Goal: Task Accomplishment & Management: Complete application form

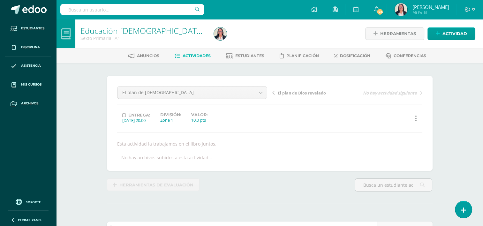
scroll to position [0, 0]
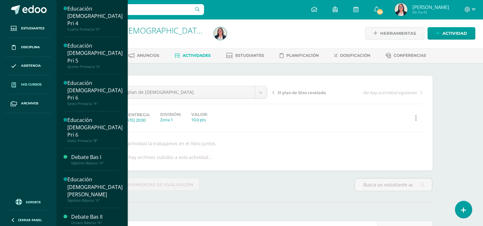
click at [37, 83] on span "Mis cursos" at bounding box center [31, 84] width 20 height 5
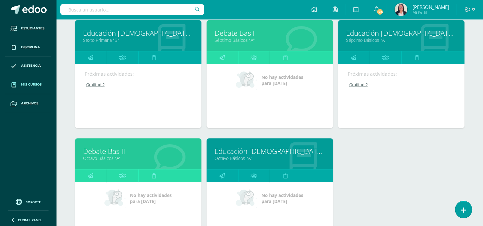
scroll to position [216, 0]
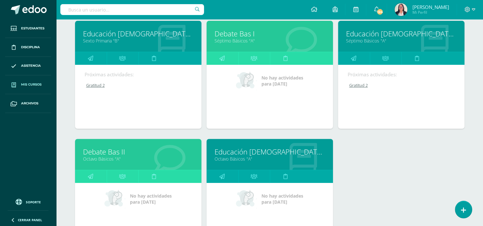
click at [388, 33] on link "Educación [DEMOGRAPHIC_DATA][PERSON_NAME]" at bounding box center [401, 34] width 110 height 10
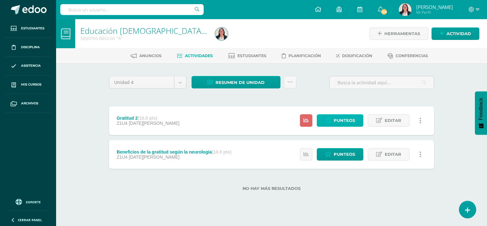
click at [333, 126] on link "Punteos" at bounding box center [340, 120] width 47 height 12
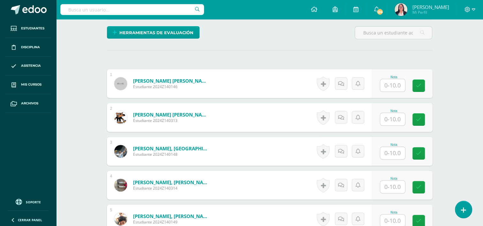
scroll to position [185, 0]
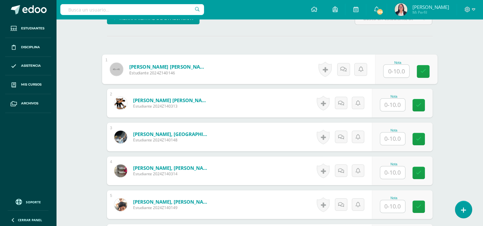
click at [390, 66] on input "text" at bounding box center [396, 71] width 26 height 13
type input "10"
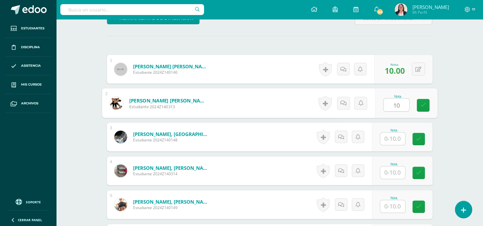
type input "10"
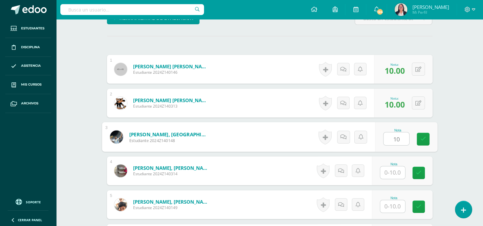
type input "10"
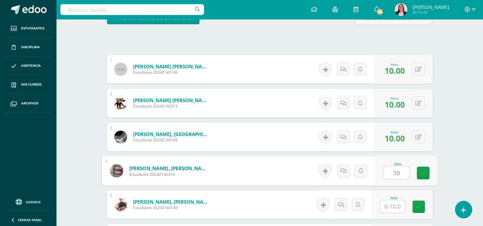
type input "10"
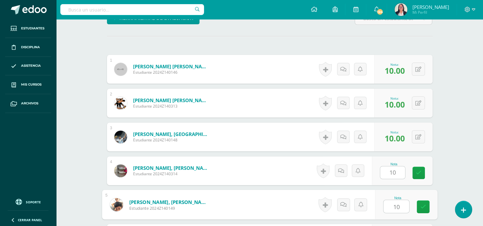
type input "10"
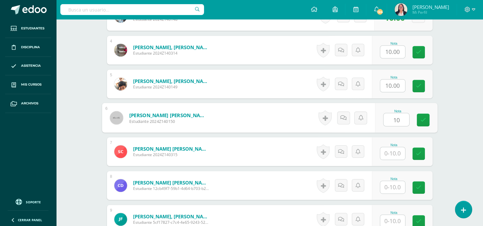
type input "10"
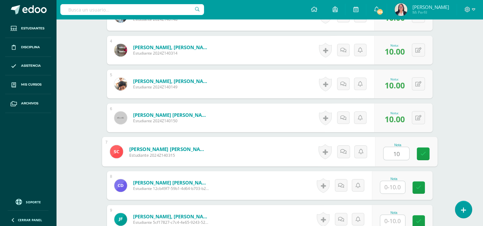
type input "10"
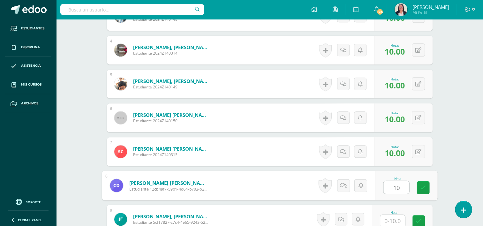
type input "10"
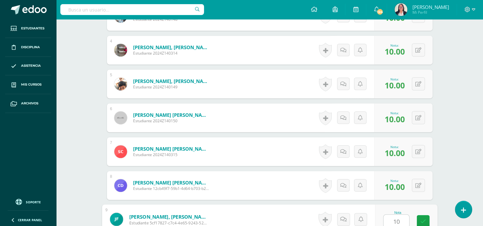
type input "10"
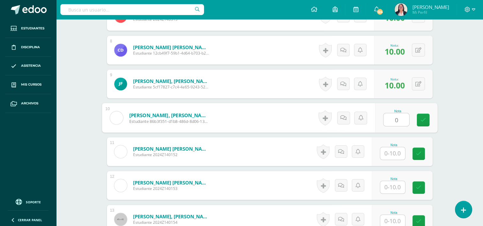
type input "0"
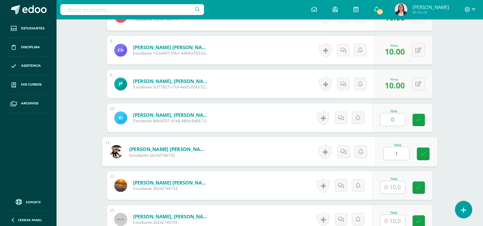
type input "10"
type input "0.00"
type input "10"
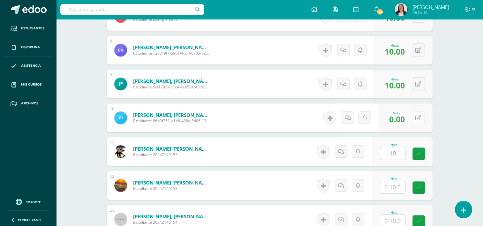
drag, startPoint x: 421, startPoint y: 118, endPoint x: 419, endPoint y: 108, distance: 10.7
click at [419, 108] on div "0 Logros Logros obtenidos Aún no hay logros agregados Nota: 0.00" at bounding box center [405, 117] width 54 height 29
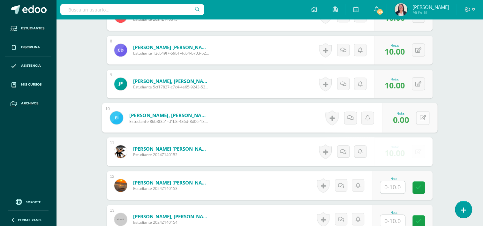
click at [419, 111] on button at bounding box center [422, 117] width 13 height 13
type input "10"
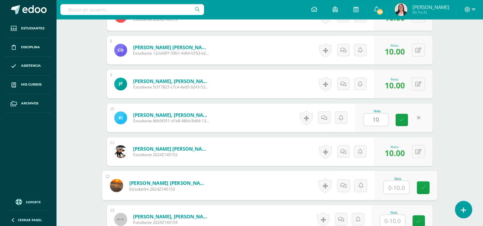
click at [394, 181] on input "text" at bounding box center [396, 187] width 26 height 13
type input "10"
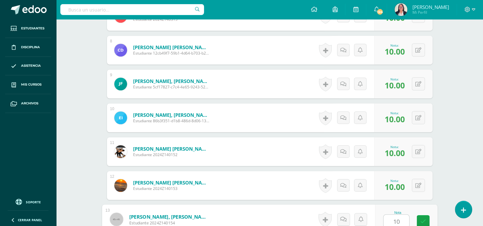
type input "10"
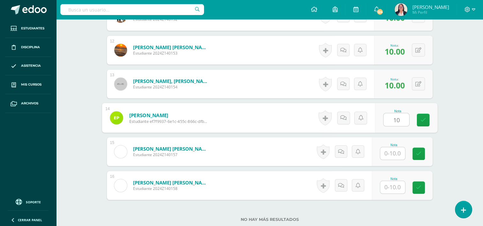
type input "10"
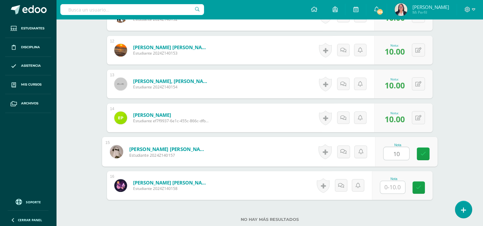
type input "10"
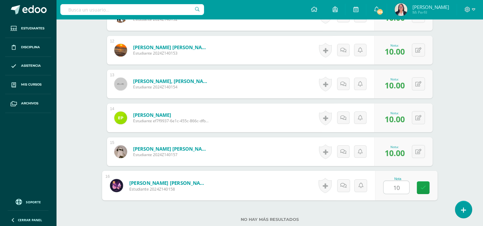
type input "10"
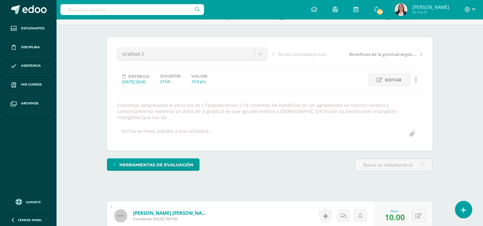
scroll to position [37, 0]
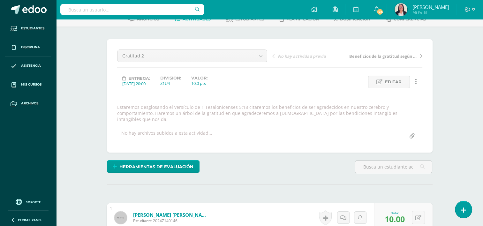
drag, startPoint x: 117, startPoint y: 105, endPoint x: 378, endPoint y: 114, distance: 260.7
click at [378, 114] on div "Estaremos desglosando el versículo de 1 Tesalonicenses 5:18 citaremos los benef…" at bounding box center [270, 113] width 310 height 18
copy div "Estaremos desglosando el versículo de 1 Tesalonicenses 5:18 citaremos los benef…"
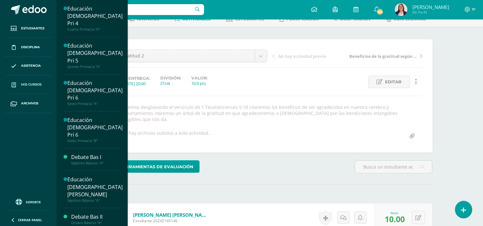
click at [29, 85] on span "Mis cursos" at bounding box center [31, 84] width 20 height 5
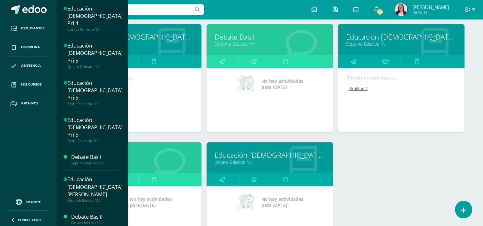
scroll to position [218, 0]
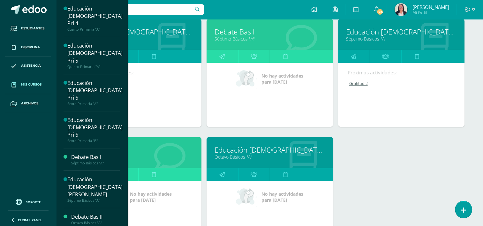
click at [262, 164] on div "Educación [DEMOGRAPHIC_DATA][PERSON_NAME] Octavo Básicos "A"" at bounding box center [269, 152] width 126 height 31
click at [265, 153] on link "Educación [DEMOGRAPHIC_DATA][PERSON_NAME]" at bounding box center [269, 150] width 110 height 10
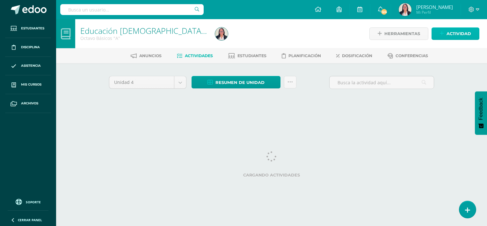
click at [464, 36] on span "Actividad" at bounding box center [459, 34] width 25 height 12
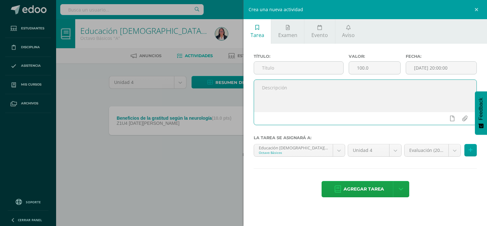
click at [389, 85] on textarea at bounding box center [365, 96] width 223 height 32
paste textarea "Estaremos desglosando el versículo de 1 Tesalonicenses 5:18 citaremos los benef…"
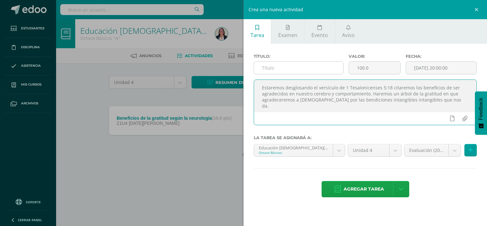
type textarea "Estaremos desglosando el versículo de 1 Tesalonicenses 5:18 citaremos los benef…"
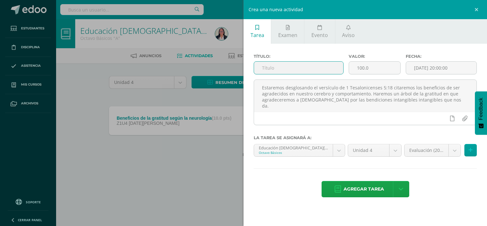
click at [298, 66] on input "text" at bounding box center [298, 68] width 89 height 12
type input "Gratitud 2"
click at [370, 65] on input "100.0" at bounding box center [374, 68] width 51 height 12
type input "10"
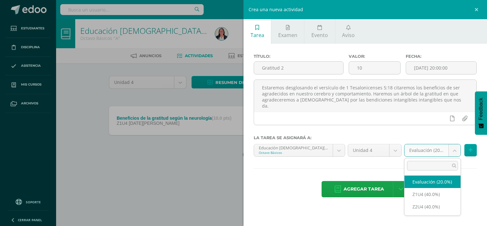
click at [456, 148] on body "Estudiantes Disciplina Asistencia Mis cursos Archivos Soporte Ayuda Reportar un…" at bounding box center [243, 88] width 487 height 177
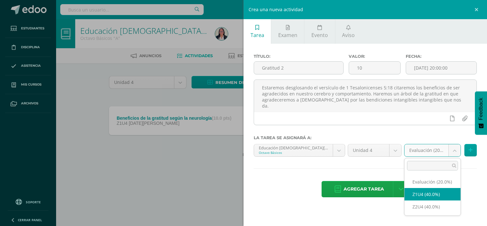
select select "30469"
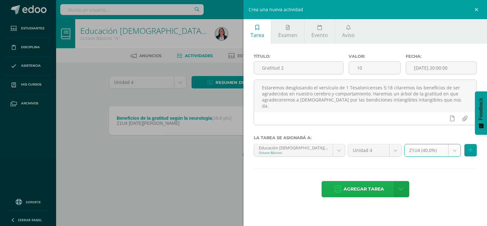
click at [376, 184] on span "Agregar tarea" at bounding box center [364, 189] width 41 height 16
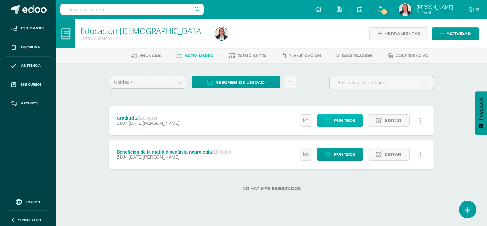
click at [351, 117] on span "Punteos" at bounding box center [344, 121] width 21 height 12
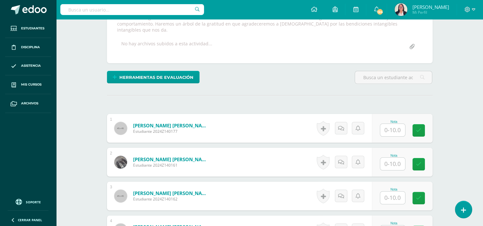
scroll to position [139, 0]
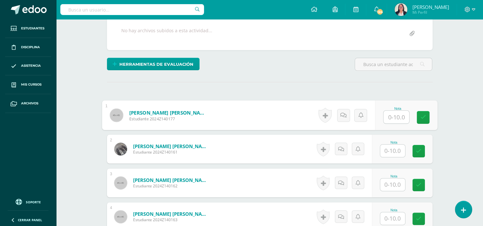
click at [391, 112] on input "text" at bounding box center [396, 117] width 26 height 13
type input "10"
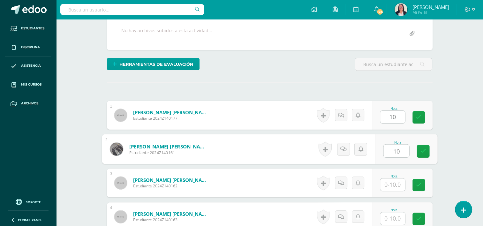
type input "10"
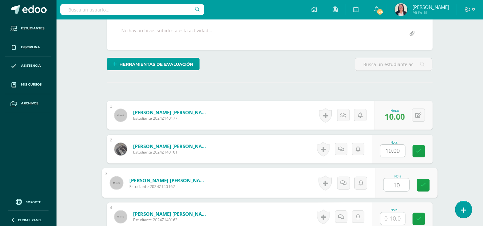
type input "10"
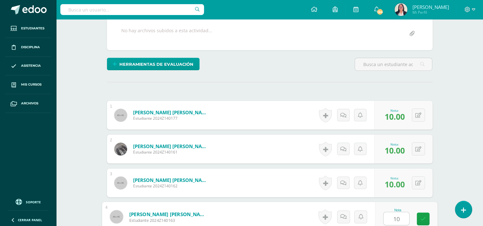
type input "10"
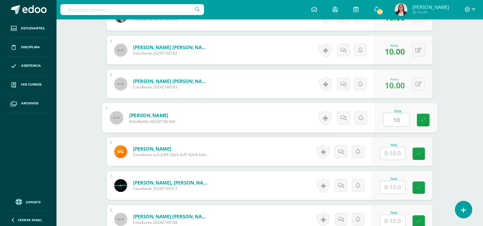
type input "10"
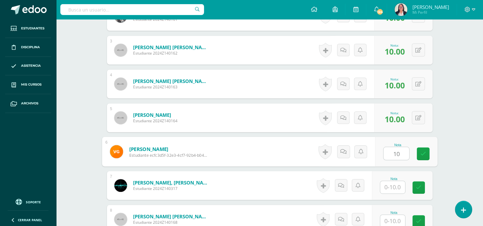
type input "10"
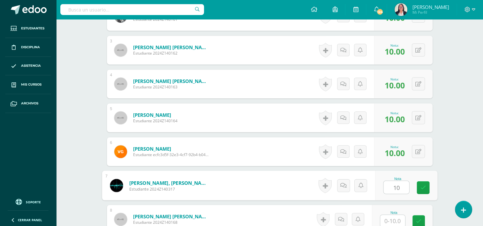
type input "10"
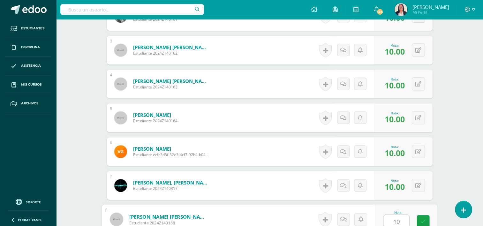
type input "10"
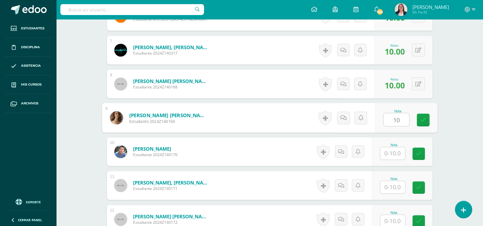
type input "10"
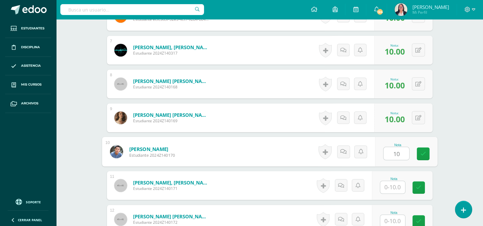
type input "10"
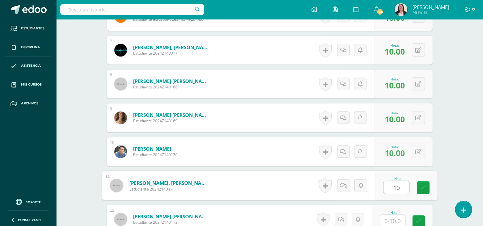
type input "10"
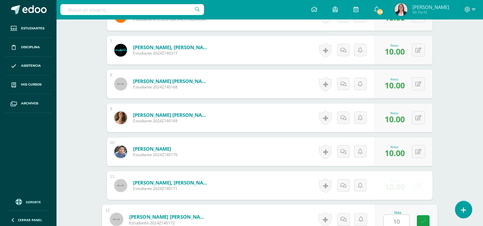
type input "10"
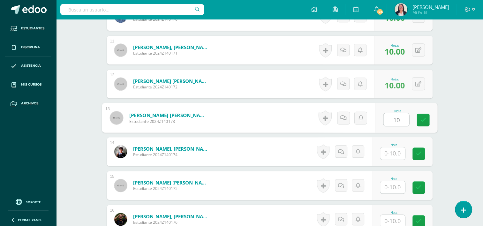
type input "10"
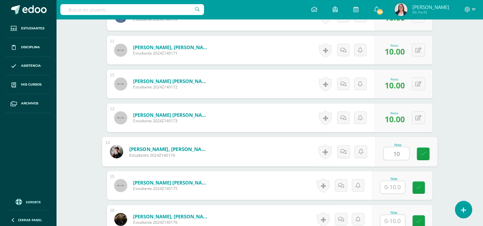
type input "10"
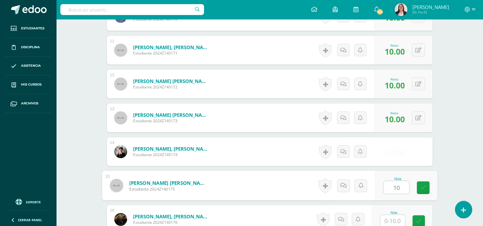
type input "10"
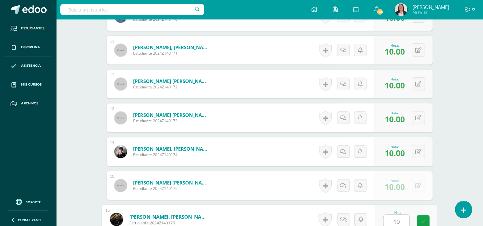
type input "10"
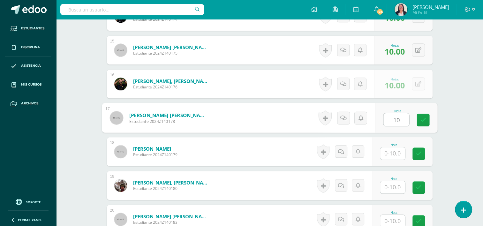
type input "10"
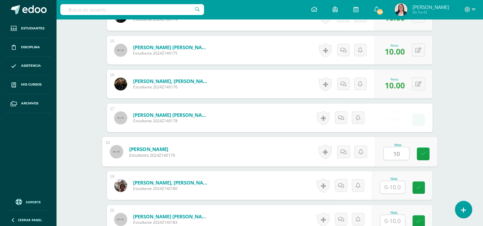
type input "10"
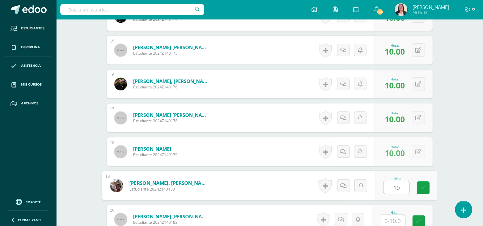
type input "10"
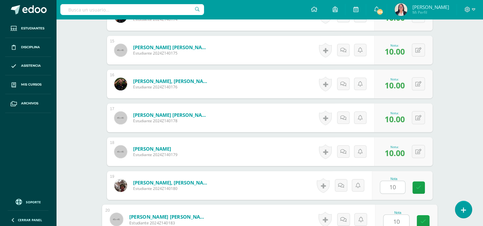
type input "10"
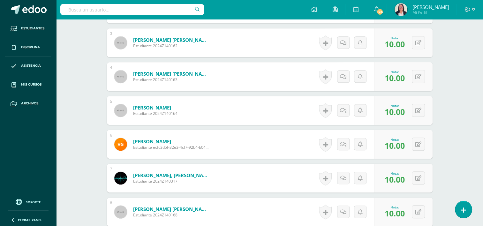
scroll to position [278, 0]
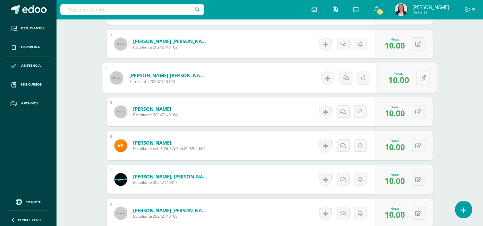
click at [417, 73] on button at bounding box center [422, 77] width 13 height 13
type input "0"
click at [403, 77] on icon at bounding box center [406, 79] width 6 height 5
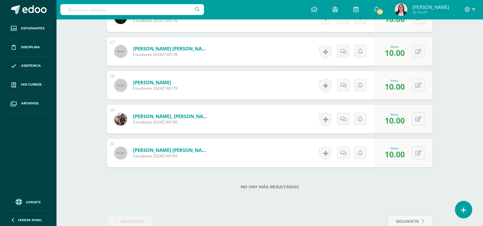
scroll to position [752, 0]
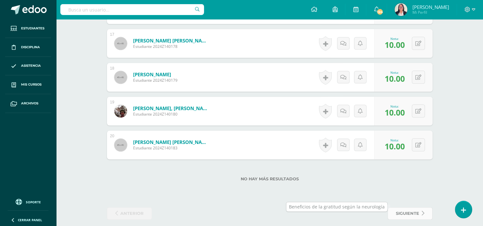
click at [406, 209] on span "siguiente" at bounding box center [407, 213] width 23 height 12
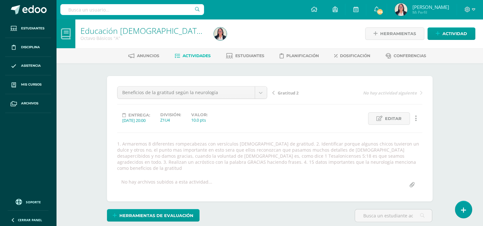
click at [199, 56] on span "Actividades" at bounding box center [196, 55] width 28 height 5
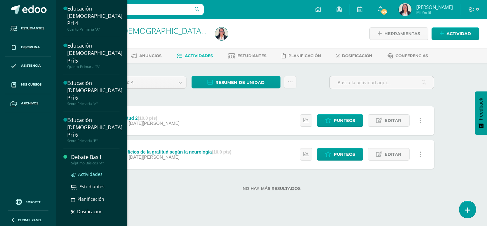
click at [91, 171] on span "Actividades" at bounding box center [90, 174] width 25 height 6
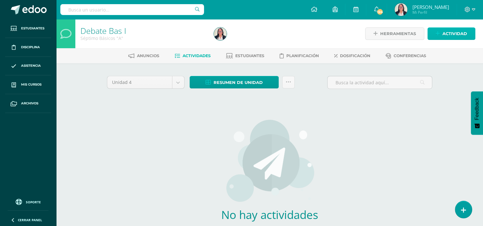
click at [449, 34] on span "Actividad" at bounding box center [454, 34] width 25 height 12
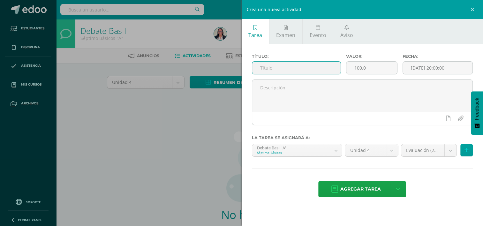
click at [285, 68] on input "text" at bounding box center [296, 68] width 88 height 12
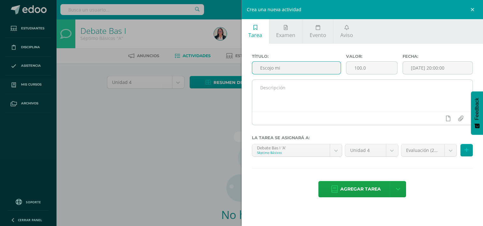
type input "Escojo mi"
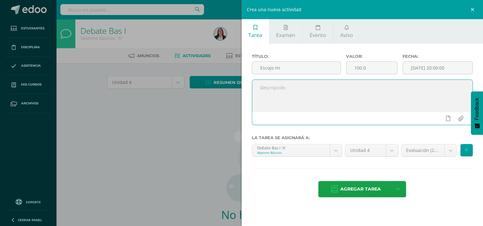
click at [282, 85] on textarea at bounding box center [362, 96] width 220 height 32
type textarea "Escojo mi tema y el medio por el cual daré la información Revista, tutorial, re…"
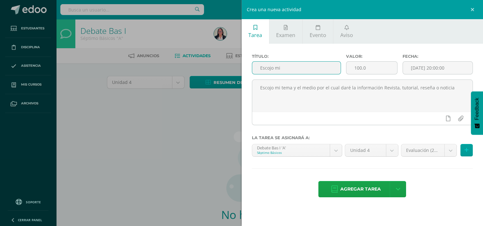
click at [310, 65] on input "Escojo mi" at bounding box center [296, 68] width 88 height 12
type input "E"
type input "Formas de comucicación"
click at [373, 69] on input "100.0" at bounding box center [371, 68] width 51 height 12
type input "10"
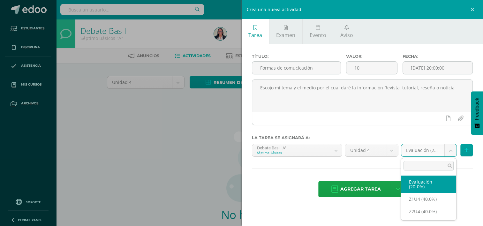
click at [452, 150] on body "Estudiantes Disciplina Asistencia Mis cursos Archivos Soporte Ayuda Reportar un…" at bounding box center [241, 137] width 483 height 274
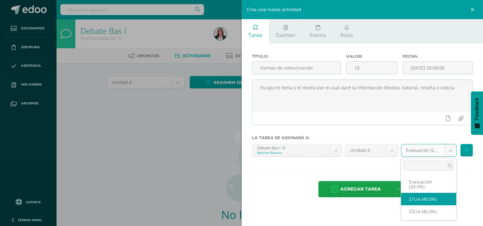
select select "30460"
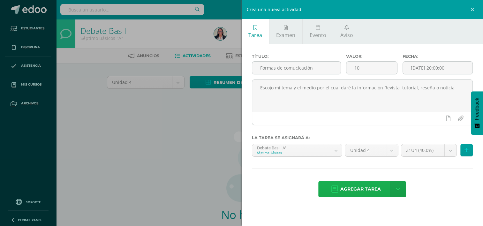
click at [362, 189] on span "Agregar tarea" at bounding box center [360, 189] width 41 height 16
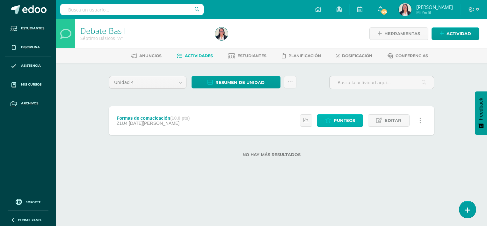
click at [353, 121] on span "Punteos" at bounding box center [344, 121] width 21 height 12
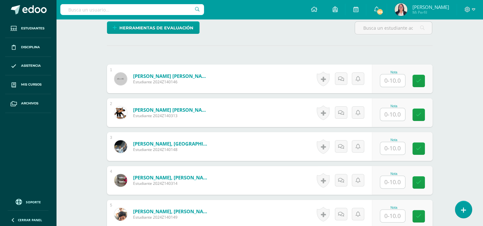
scroll to position [164, 0]
click at [392, 82] on input "text" at bounding box center [396, 80] width 26 height 13
type input "10"
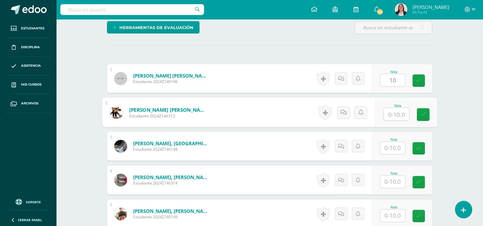
scroll to position [164, 0]
type input "10"
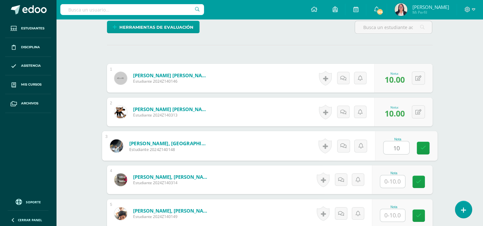
type input "10"
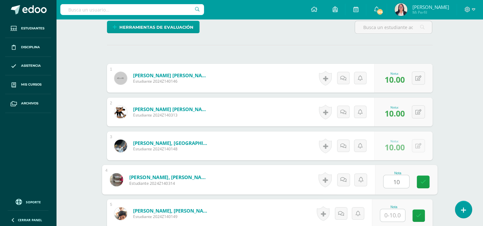
type input "10"
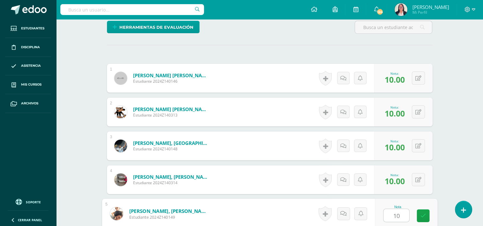
type input "10"
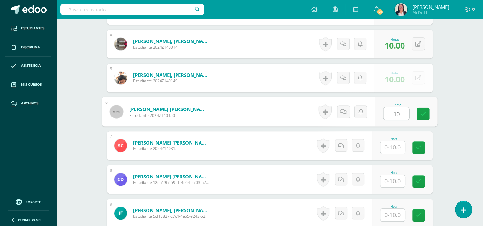
type input "10"
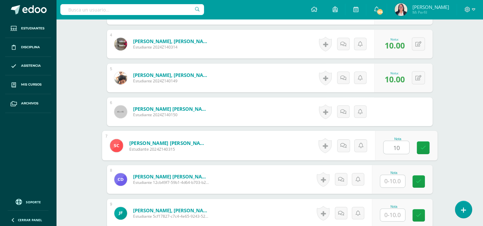
type input "10"
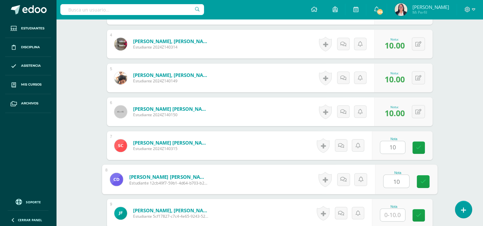
type input "10"
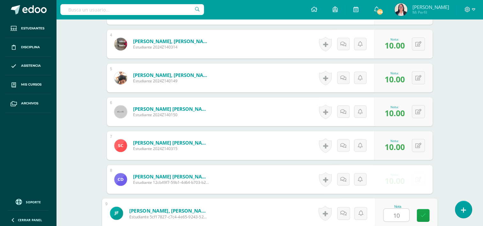
type input "10"
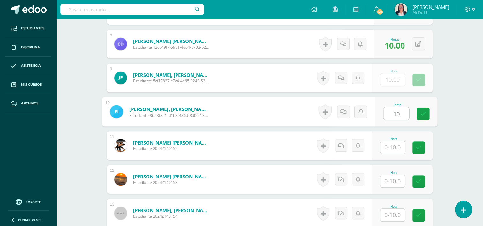
type input "10"
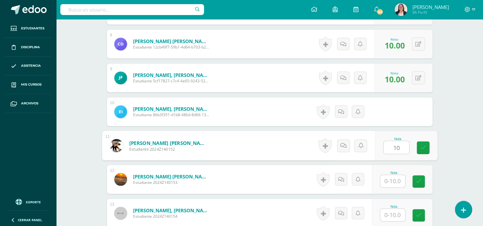
type input "10"
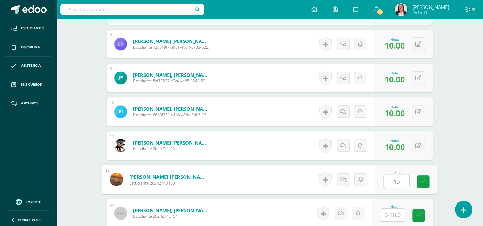
type input "10"
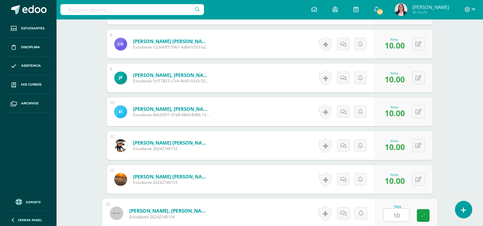
type input "10"
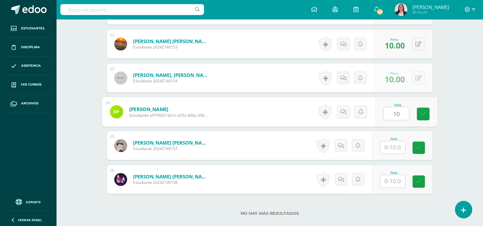
type input "10"
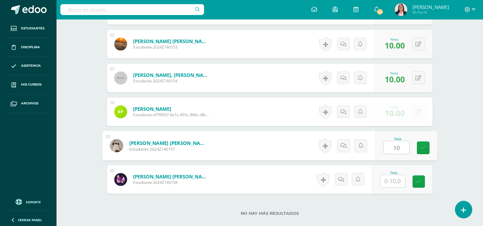
type input "10"
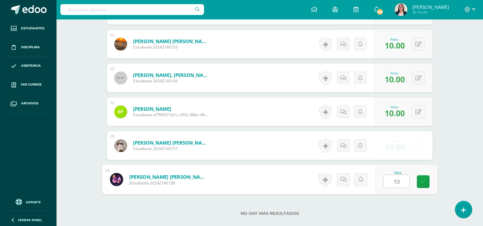
type input "10"
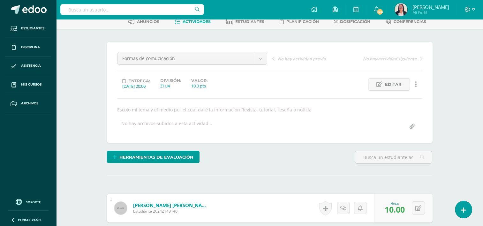
scroll to position [0, 0]
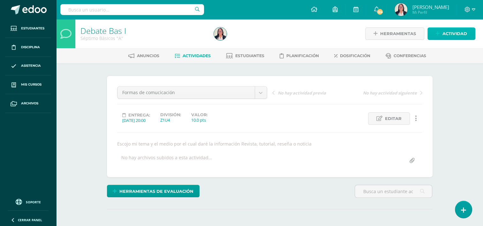
click at [452, 31] on span "Actividad" at bounding box center [454, 34] width 25 height 12
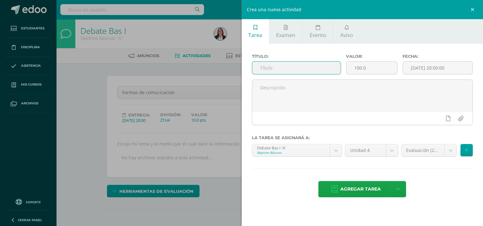
click at [324, 66] on input "text" at bounding box center [296, 68] width 88 height 12
type input "Improvisación"
click at [369, 68] on input "100.0" at bounding box center [371, 68] width 51 height 12
type input "1"
type input "10.00"
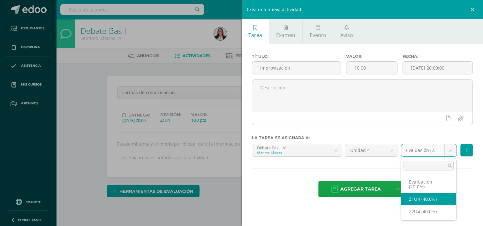
select select "30460"
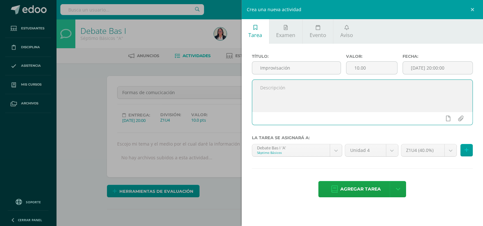
click at [404, 92] on textarea at bounding box center [362, 96] width 220 height 32
type textarea "E"
type textarea "D"
click at [369, 93] on textarea "En parejas deben improvisar un tema que se dará, en el momento se dirá la palab…" at bounding box center [362, 96] width 220 height 32
type textarea "En parejas deben improvisar un tema que se dará, en el momento se dirá la palab…"
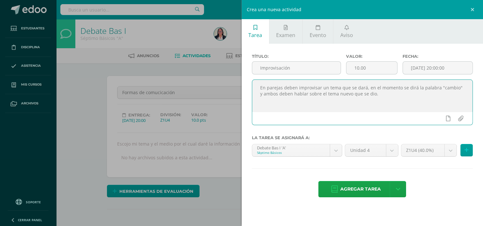
drag, startPoint x: 374, startPoint y: 93, endPoint x: 260, endPoint y: 90, distance: 113.9
click at [260, 90] on textarea "En parejas deben improvisar un tema que se dará, en el momento se dirá la palab…" at bounding box center [362, 96] width 220 height 32
click at [260, 87] on textarea at bounding box center [362, 96] width 220 height 32
paste textarea "En parejas, deben improvisar un tema que se les asignará en ese momento. Cuando…"
type textarea "En parejas, deben improvisar un tema que se les asignará en ese momento. Cuando…"
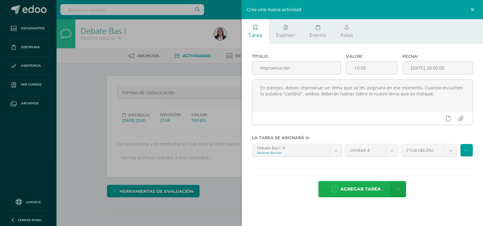
click at [356, 188] on span "Agregar tarea" at bounding box center [360, 189] width 41 height 16
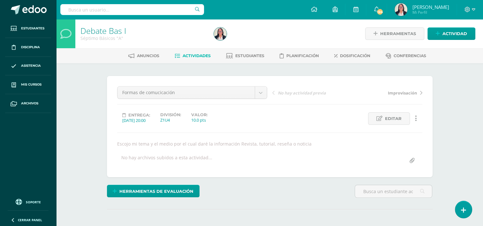
click at [196, 60] on link "Actividades" at bounding box center [192, 56] width 36 height 10
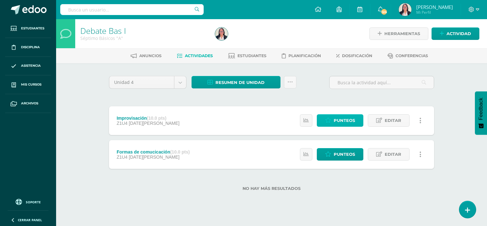
click at [334, 118] on link "Punteos" at bounding box center [340, 120] width 47 height 12
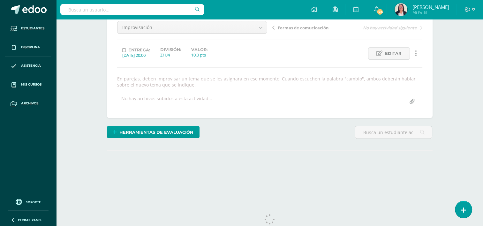
scroll to position [82, 0]
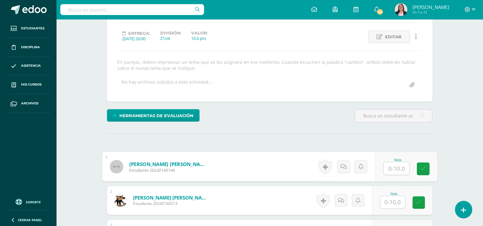
click at [391, 167] on input "text" at bounding box center [396, 168] width 26 height 13
type input "10"
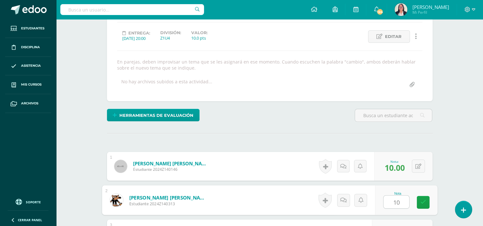
type input "10"
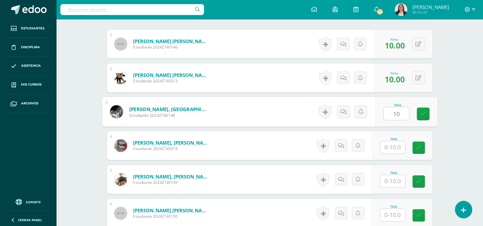
type input "10"
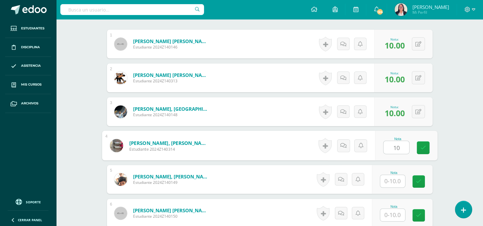
type input "10"
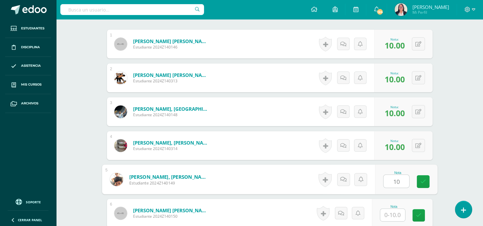
type input "10"
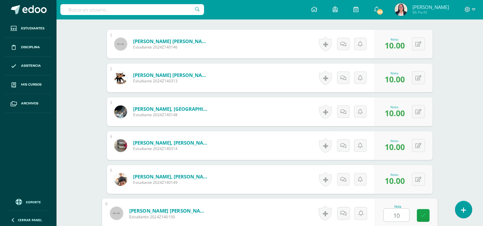
type input "10"
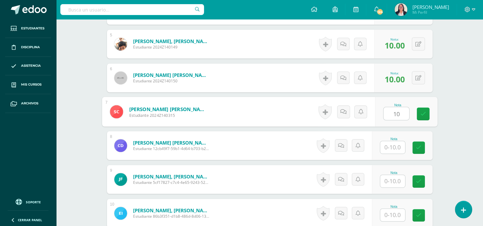
type input "10"
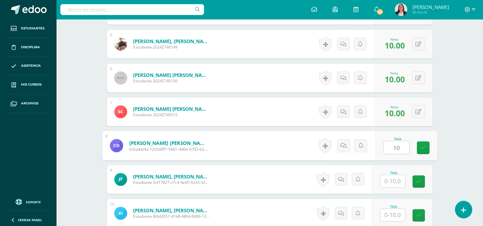
type input "10"
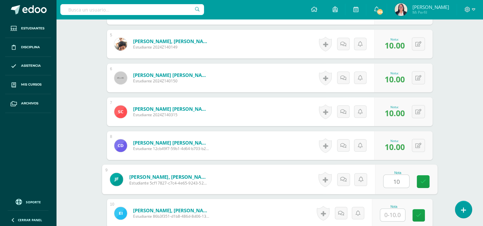
type input "10"
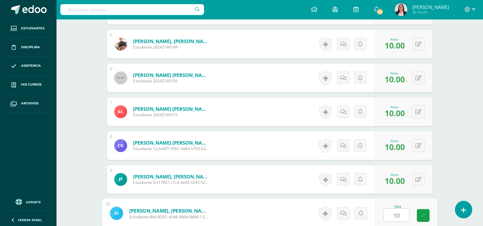
type input "10"
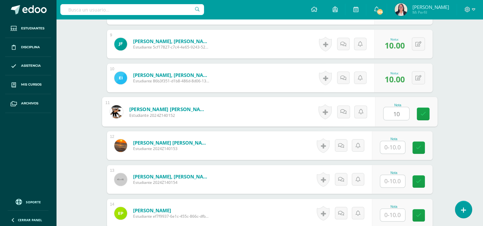
type input "10"
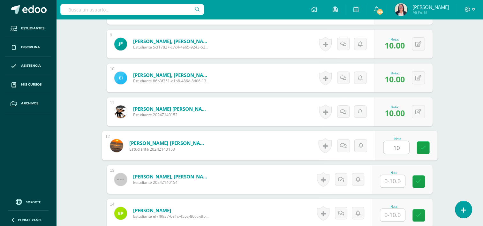
type input "10"
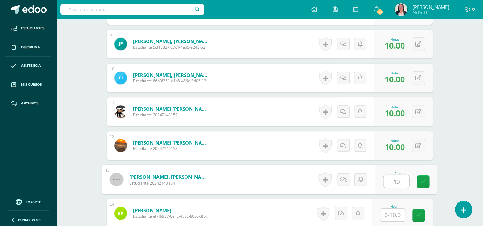
type input "10"
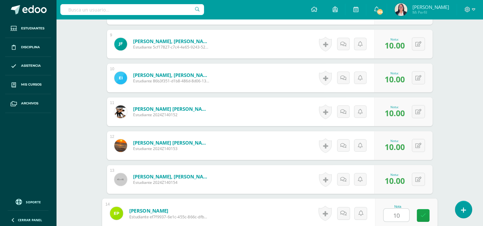
type input "10"
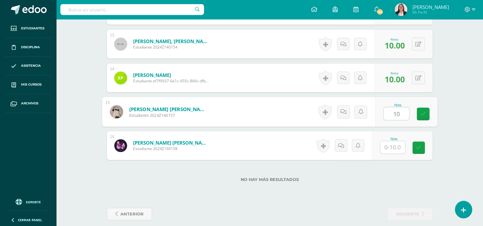
type input "10"
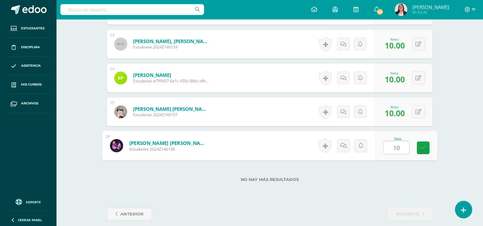
type input "10"
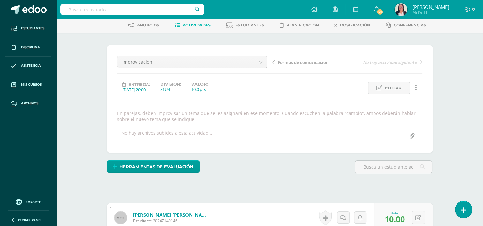
scroll to position [0, 0]
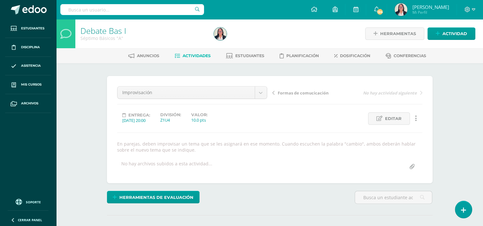
click at [203, 56] on span "Actividades" at bounding box center [196, 55] width 28 height 5
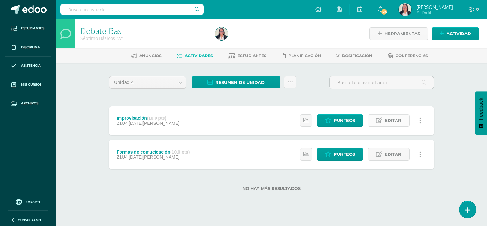
click at [389, 119] on span "Editar" at bounding box center [393, 121] width 17 height 12
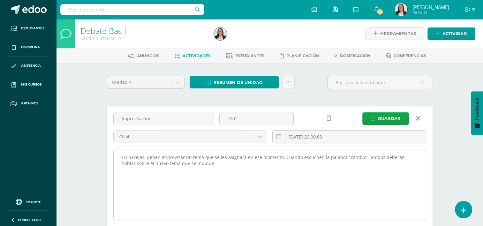
drag, startPoint x: 121, startPoint y: 155, endPoint x: 202, endPoint y: 163, distance: 81.2
click at [202, 163] on textarea "En parejas, deben improvisar un tema que se les asignará en ese momento. Cuando…" at bounding box center [270, 184] width 312 height 70
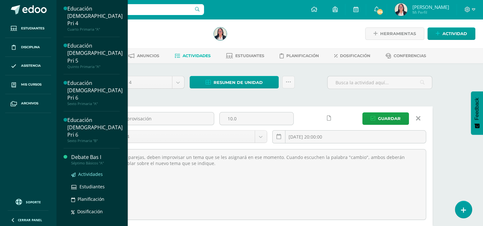
click at [98, 171] on span "Actividades" at bounding box center [90, 174] width 25 height 6
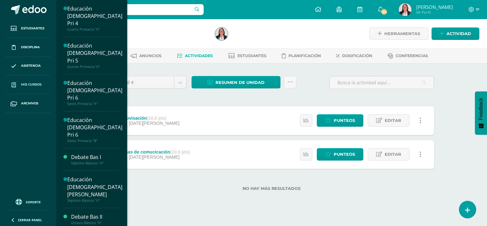
click at [40, 87] on span "Mis cursos" at bounding box center [31, 84] width 20 height 5
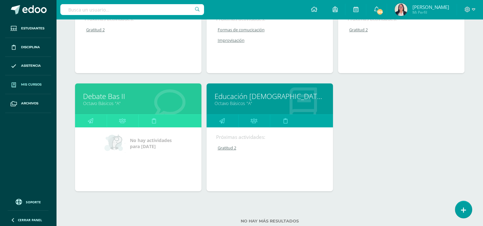
scroll to position [273, 0]
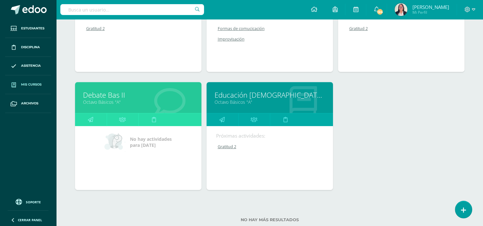
click at [266, 98] on link "Educación [DEMOGRAPHIC_DATA][PERSON_NAME]" at bounding box center [269, 95] width 110 height 10
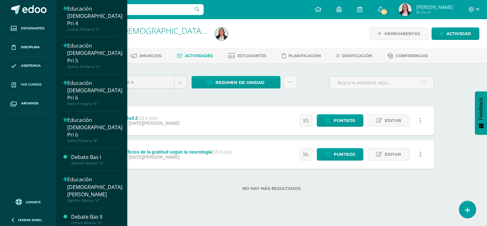
click at [38, 82] on span "Mis cursos" at bounding box center [31, 84] width 20 height 5
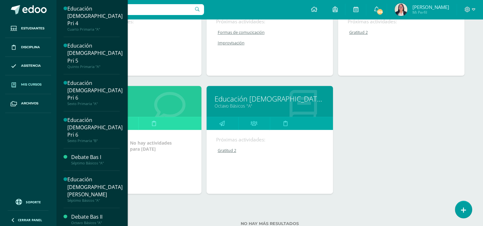
scroll to position [270, 0]
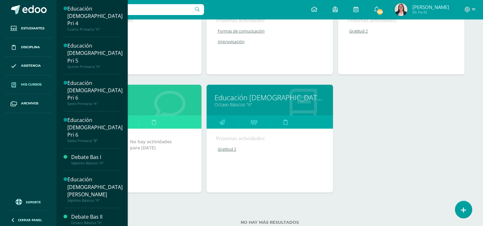
click at [170, 109] on icon at bounding box center [169, 104] width 31 height 31
click at [163, 102] on link "Octavo Básicos "A"" at bounding box center [138, 104] width 110 height 6
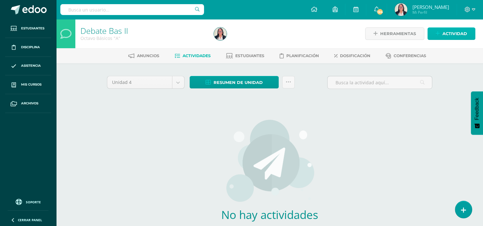
click at [448, 30] on span "Actividad" at bounding box center [454, 34] width 25 height 12
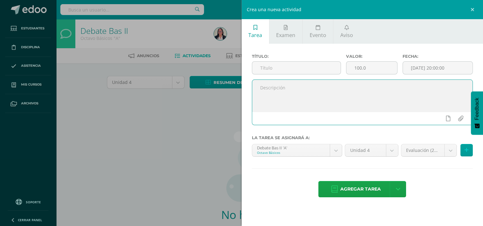
click at [347, 88] on textarea at bounding box center [362, 96] width 220 height 32
paste textarea "En parejas, deben improvisar un tema que se les asignará en ese momento. Cuando…"
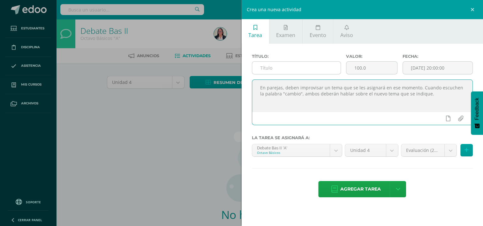
type textarea "En parejas, deben improvisar un tema que se les asignará en ese momento. Cuando…"
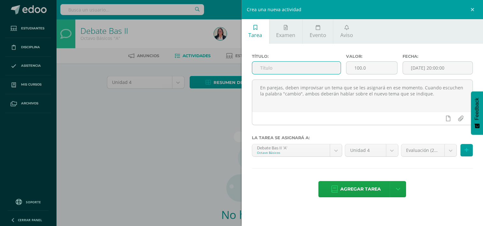
click at [329, 64] on input "text" at bounding box center [296, 68] width 88 height 12
type input "Improvisación"
click at [369, 66] on input "100.0" at bounding box center [371, 68] width 51 height 12
type input "1"
type input "10.00"
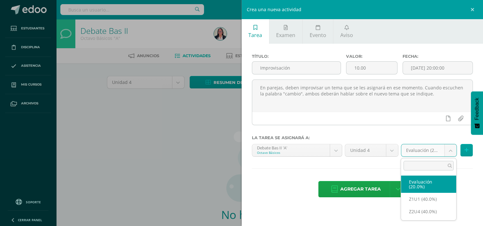
click at [451, 149] on body "Estudiantes Disciplina Asistencia Mis cursos Archivos Soporte Ayuda Reportar un…" at bounding box center [241, 137] width 483 height 274
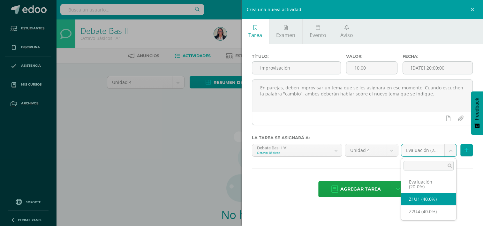
select select "30466"
click at [450, 149] on body "Estudiantes Disciplina Asistencia Mis cursos Archivos Soporte Ayuda Reportar un…" at bounding box center [241, 137] width 483 height 274
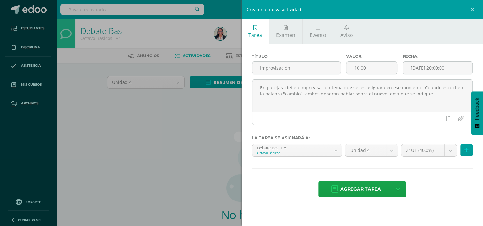
click at [353, 192] on body "Estudiantes Disciplina Asistencia Mis cursos Archivos Soporte Ayuda Reportar un…" at bounding box center [241, 137] width 483 height 274
click at [353, 191] on span "Agregar tarea" at bounding box center [360, 189] width 41 height 16
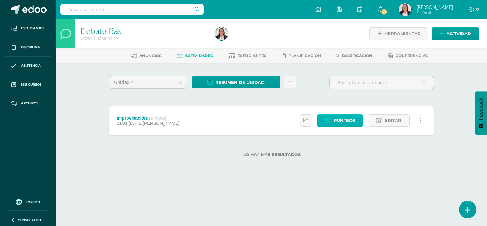
click at [353, 125] on span "Punteos" at bounding box center [344, 121] width 21 height 12
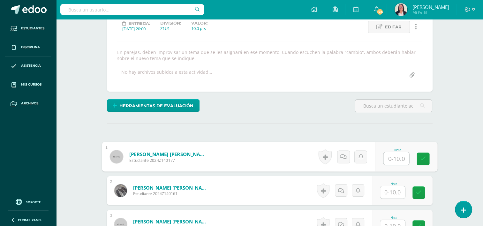
scroll to position [92, 0]
click at [390, 161] on input "text" at bounding box center [396, 158] width 26 height 13
type input "10"
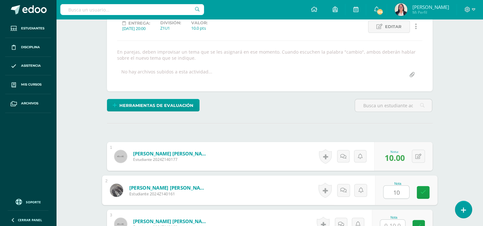
type input "10"
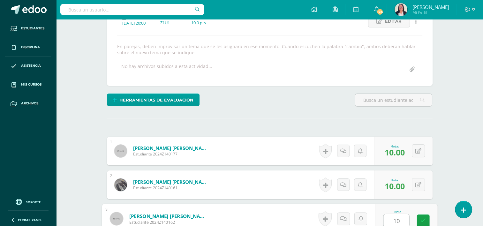
scroll to position [98, 0]
type input "10"
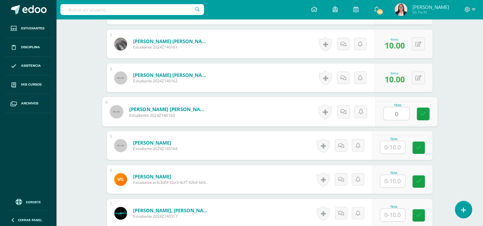
type input "0"
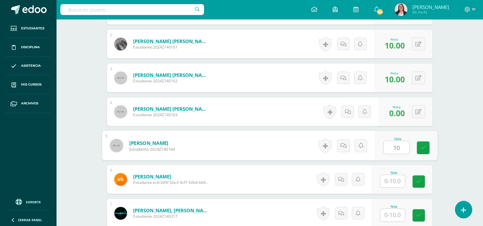
type input "10"
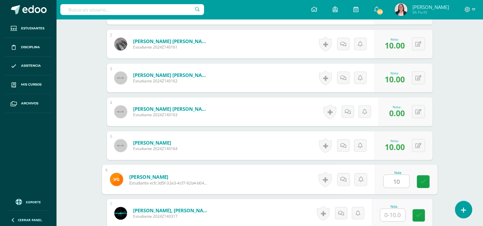
type input "10"
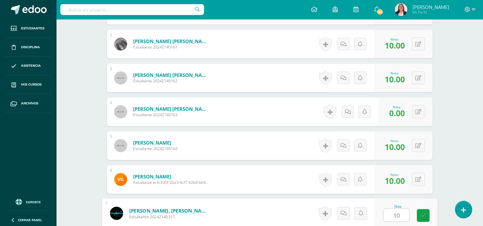
type input "10"
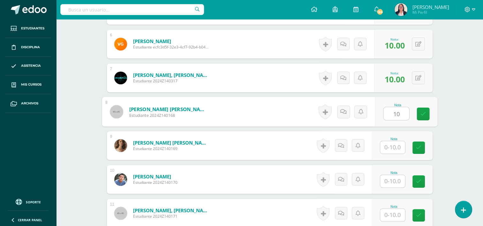
type input "10"
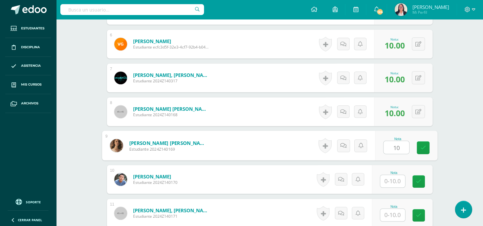
type input "10"
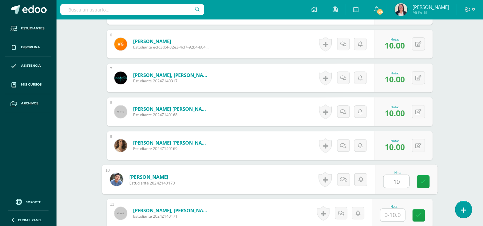
type input "10"
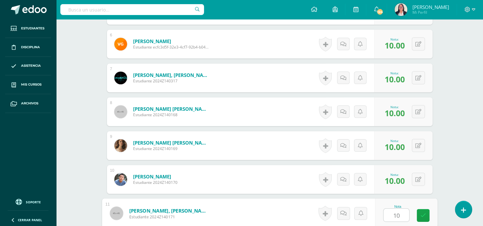
type input "10"
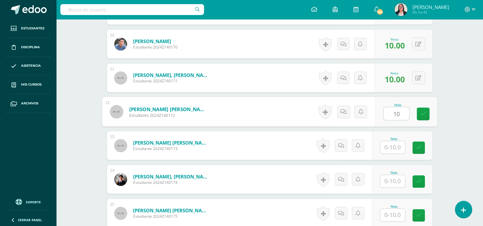
type input "10"
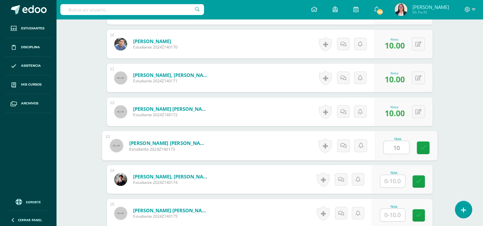
type input "10"
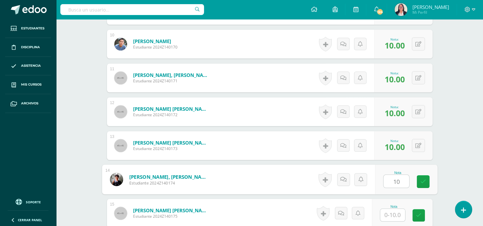
type input "10"
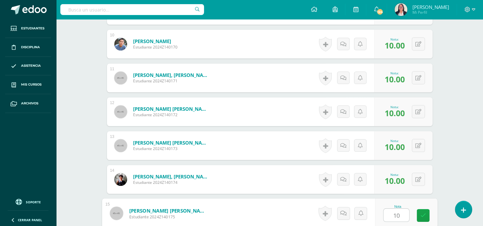
type input "10"
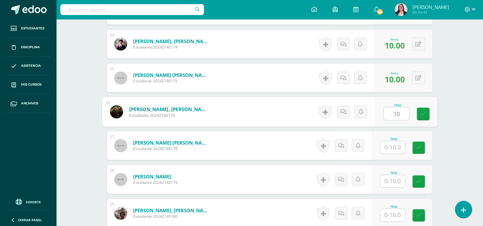
type input "10"
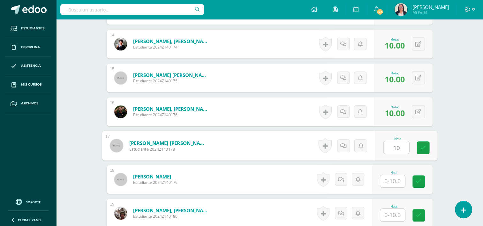
type input "10"
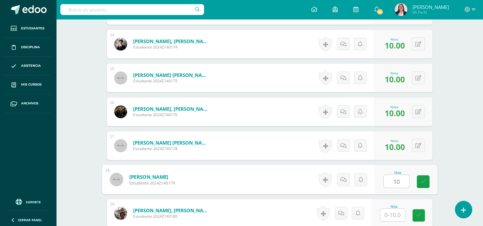
type input "10"
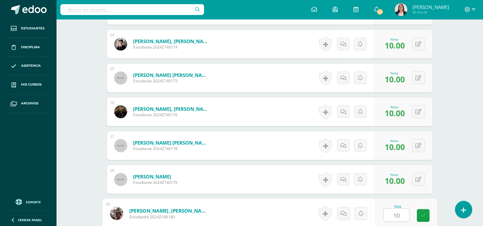
type input "10"
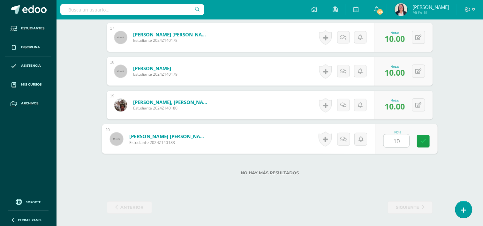
type input "10"
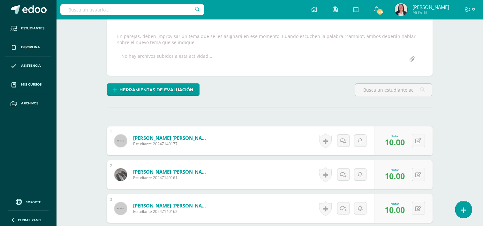
scroll to position [0, 0]
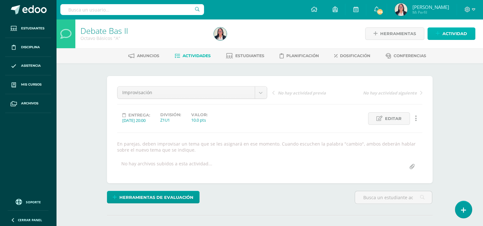
click at [458, 31] on span "Actividad" at bounding box center [454, 34] width 25 height 12
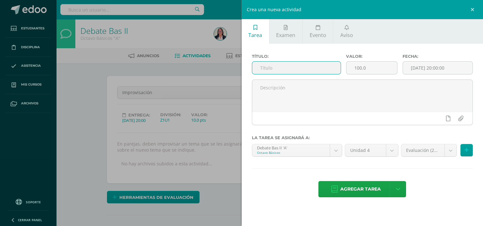
click at [333, 68] on input "text" at bounding box center [296, 68] width 88 height 12
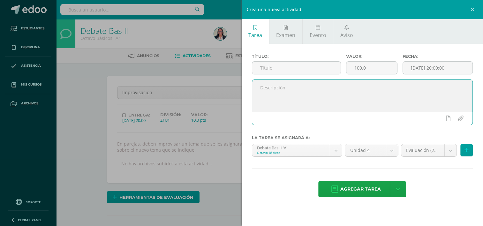
click at [287, 88] on textarea at bounding box center [362, 96] width 220 height 32
paste textarea "Escojo mi tema y el medio por el cual daré la información Revista, tutorial, re…"
type textarea "Escojo mi tema y el medio por el cual daré la información Revista, tutorial, re…"
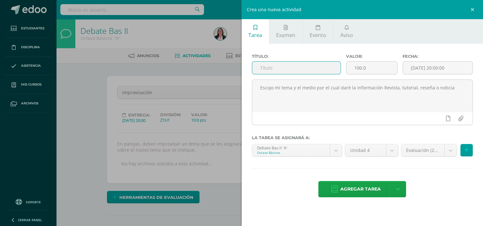
click at [293, 70] on input "text" at bounding box center [296, 68] width 88 height 12
type input "Formas de comucicación"
click at [374, 69] on input "100.0" at bounding box center [371, 68] width 51 height 12
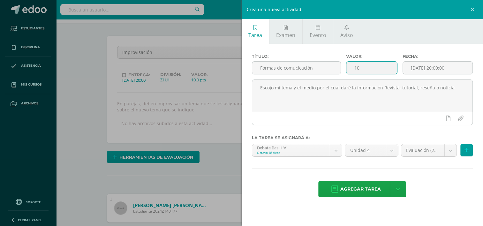
scroll to position [43, 0]
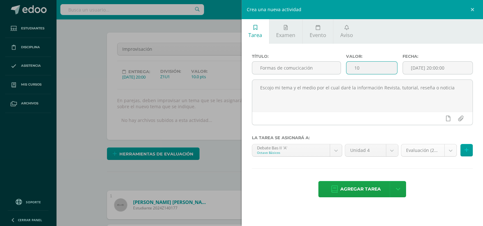
type input "10"
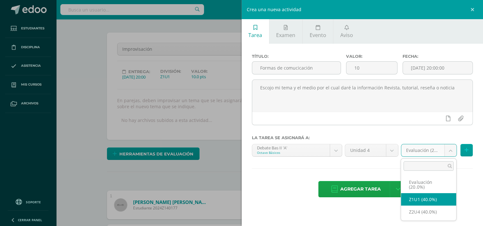
select select "30466"
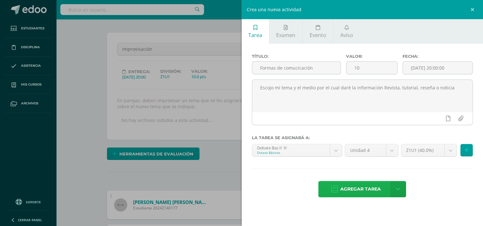
click at [369, 189] on span "Agregar tarea" at bounding box center [360, 189] width 41 height 16
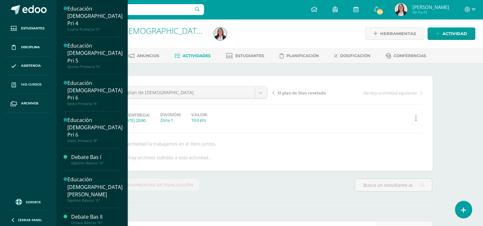
click at [38, 85] on span "Mis cursos" at bounding box center [31, 84] width 20 height 5
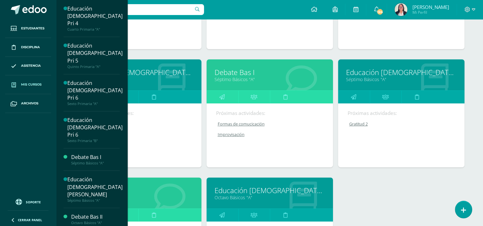
scroll to position [179, 0]
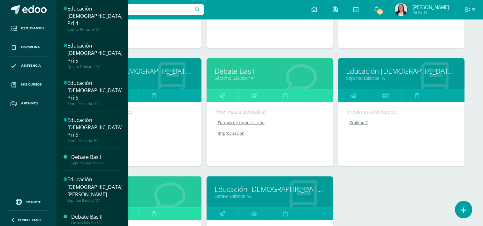
click at [257, 75] on link "Séptimo Básicos "A"" at bounding box center [269, 78] width 110 height 6
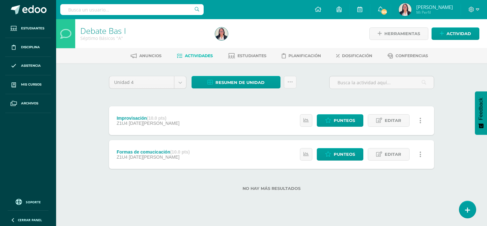
click at [152, 154] on span "12 de Agosto" at bounding box center [154, 156] width 51 height 5
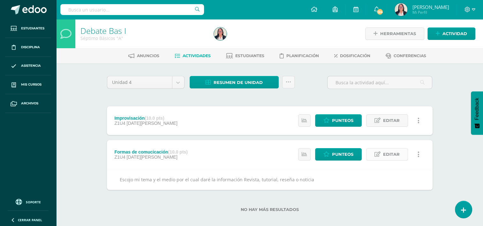
click at [387, 153] on span "Editar" at bounding box center [391, 154] width 17 height 12
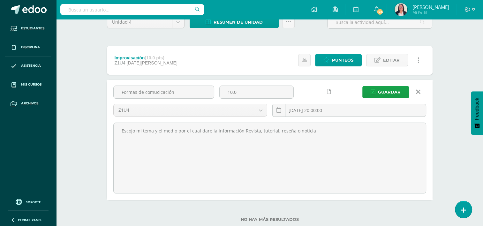
scroll to position [76, 0]
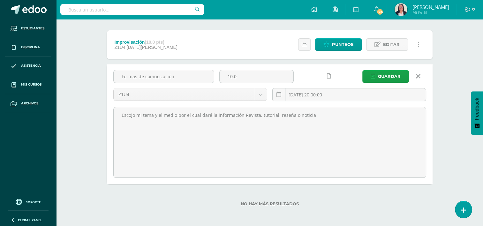
drag, startPoint x: 312, startPoint y: 191, endPoint x: 120, endPoint y: 207, distance: 193.0
click at [120, 207] on div "Unidad 4 Unidad 1 Unidad 2 Unidad 3 Unidad 4 Resumen de unidad Descargar como H…" at bounding box center [269, 107] width 330 height 214
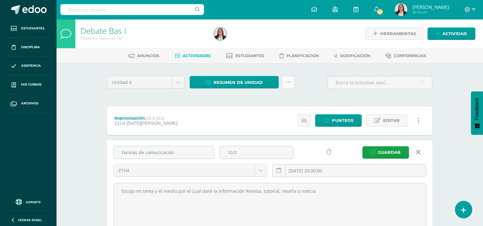
click at [290, 83] on icon at bounding box center [287, 81] width 5 height 5
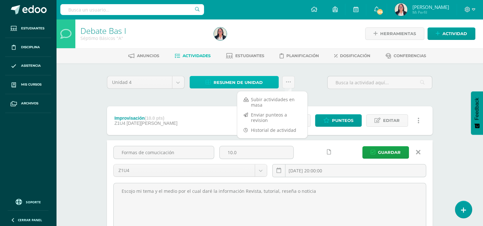
click at [263, 85] on link "Resumen de unidad" at bounding box center [233, 82] width 89 height 12
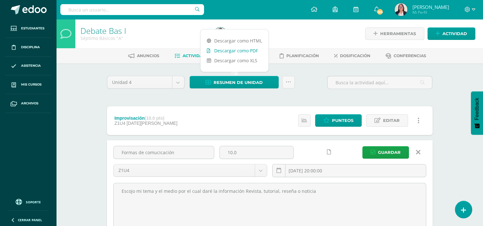
click at [256, 54] on link "Descargar como PDF" at bounding box center [234, 51] width 68 height 10
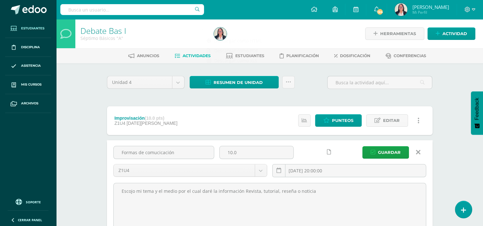
click at [34, 29] on span "Estudiantes" at bounding box center [32, 28] width 23 height 5
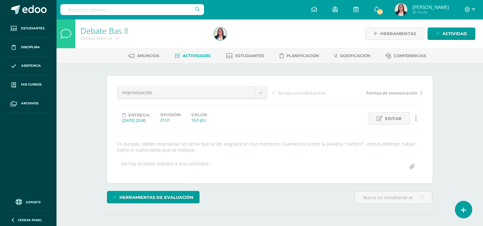
click at [198, 55] on span "Actividades" at bounding box center [196, 55] width 28 height 5
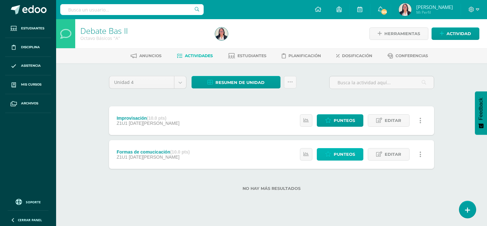
click at [338, 152] on span "Punteos" at bounding box center [344, 154] width 21 height 12
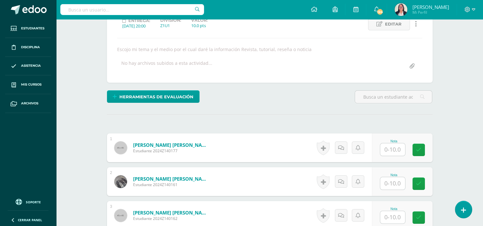
scroll to position [95, 0]
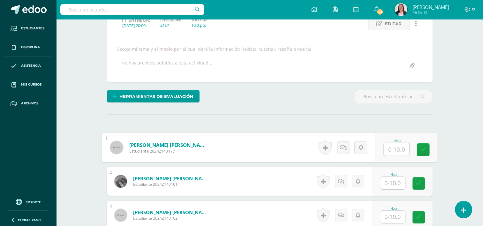
click at [394, 146] on input "text" at bounding box center [396, 149] width 26 height 13
type input "10"
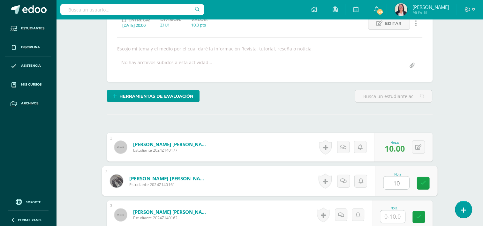
type input "10"
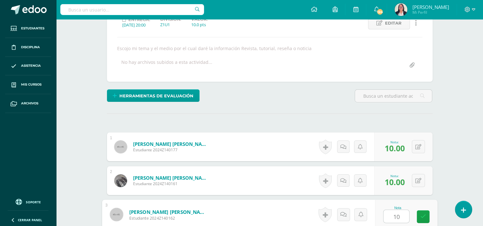
type input "10"
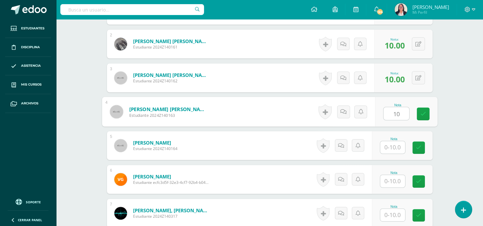
type input "10"
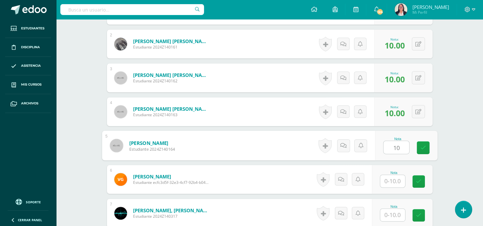
type input "10"
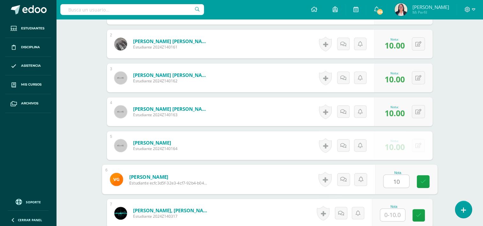
type input "10"
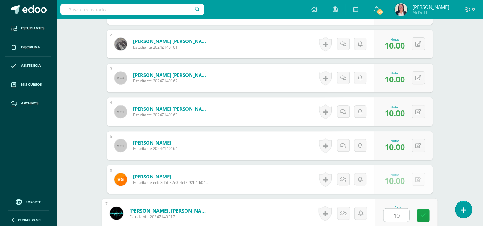
type input "10"
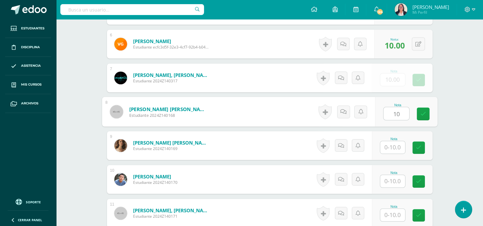
type input "10"
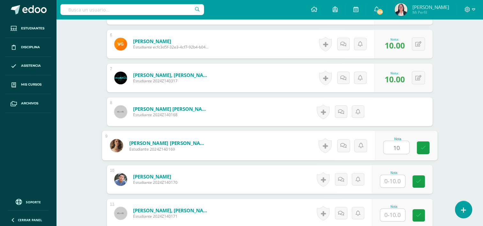
type input "10"
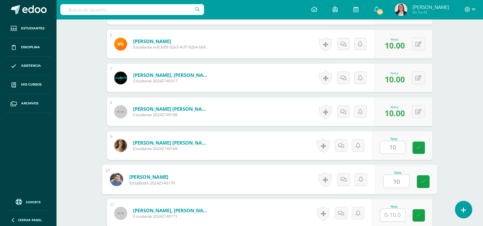
type input "10"
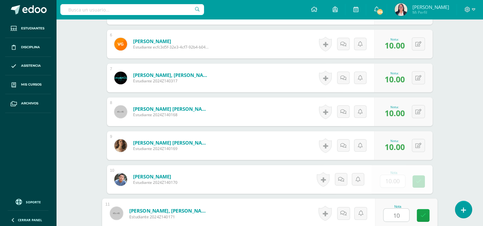
type input "10"
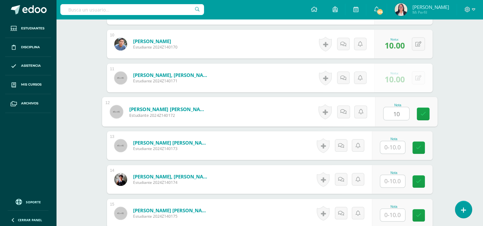
type input "10"
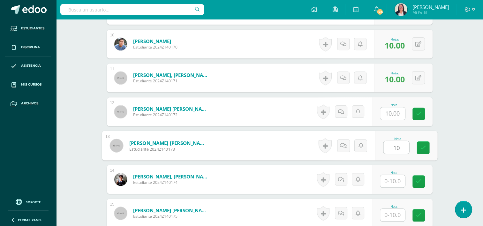
type input "10"
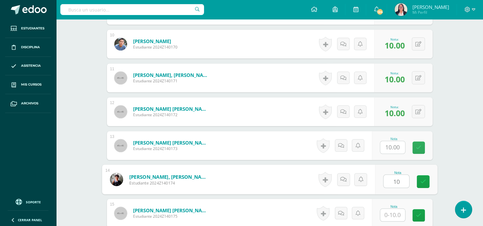
type input "10"
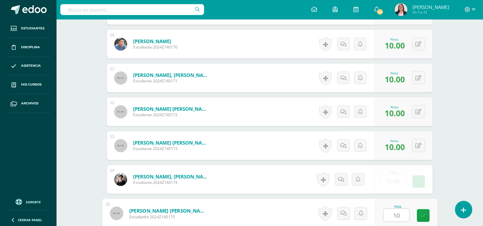
type input "10"
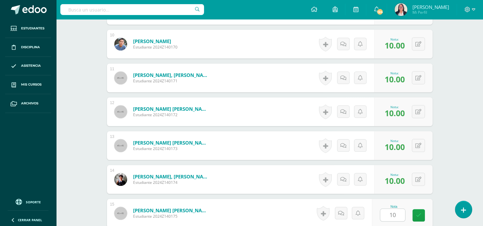
scroll to position [638, 0]
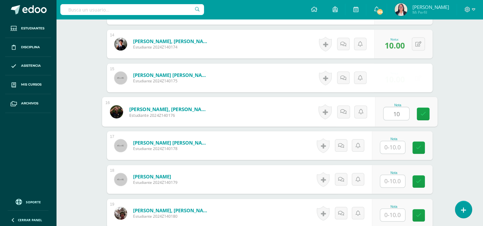
type input "10"
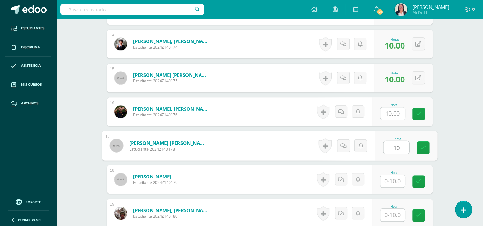
type input "10"
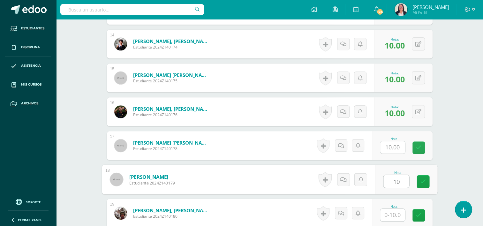
type input "10"
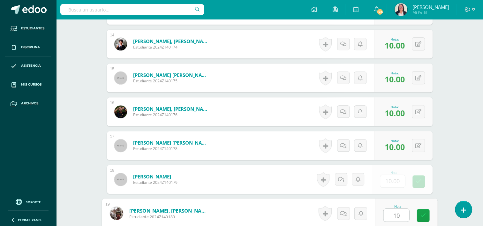
type input "10"
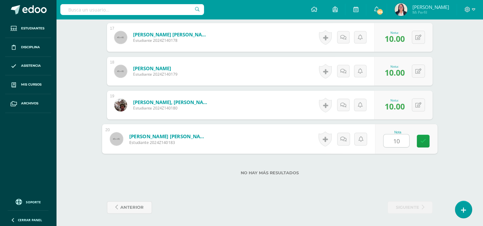
type input "10"
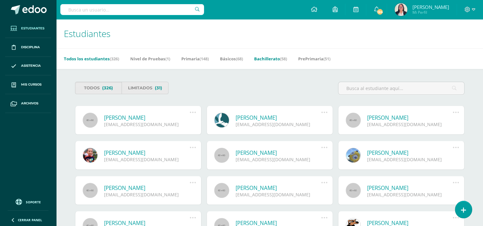
click at [277, 58] on link "Bachillerato (58)" at bounding box center [270, 59] width 33 height 10
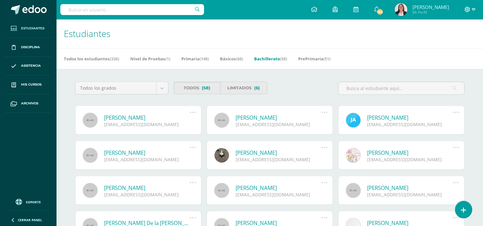
click at [472, 8] on icon at bounding box center [473, 10] width 4 height 6
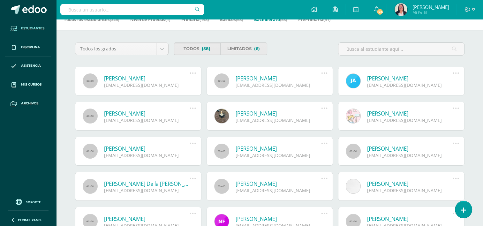
scroll to position [37, 0]
